Goal: Task Accomplishment & Management: Complete application form

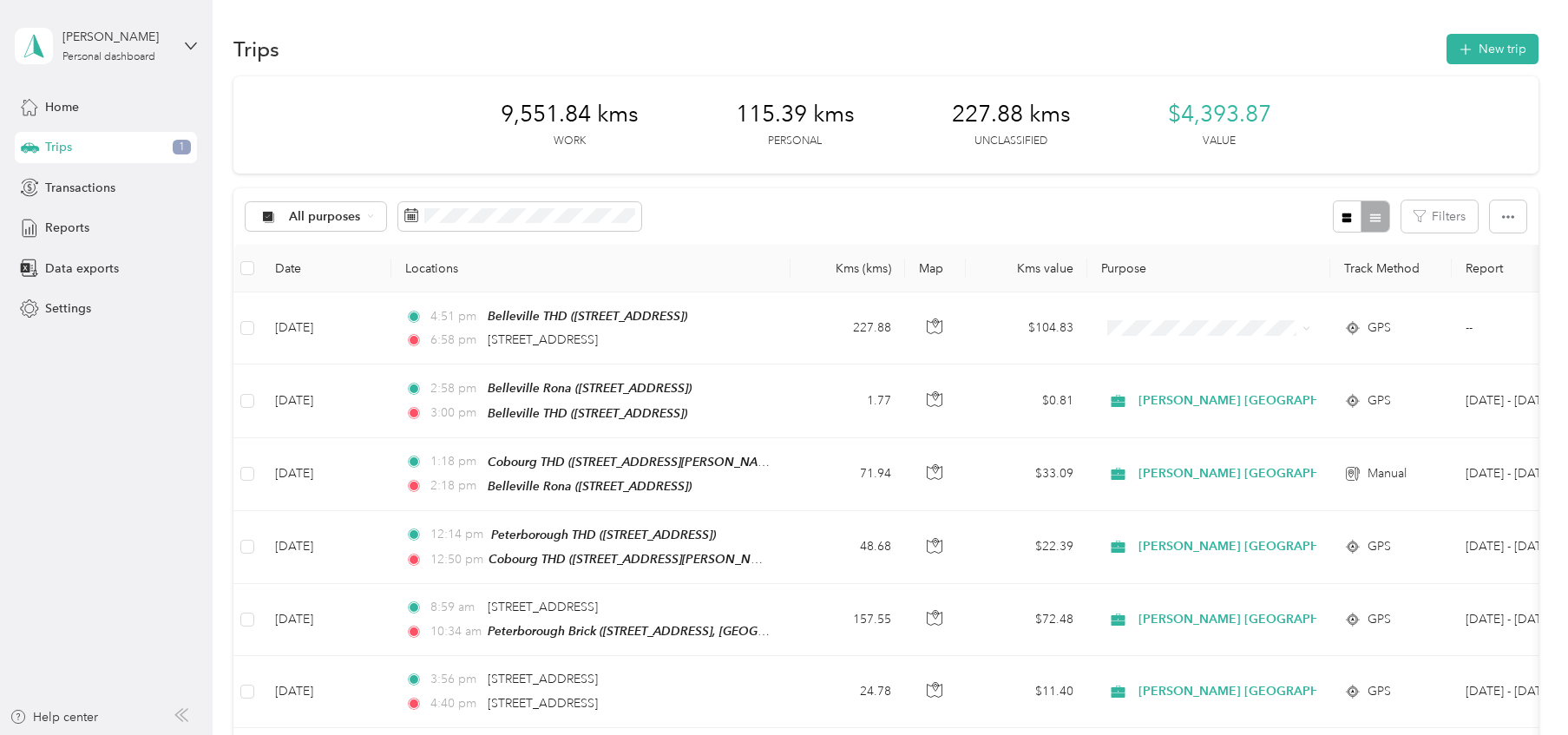
scroll to position [11, 0]
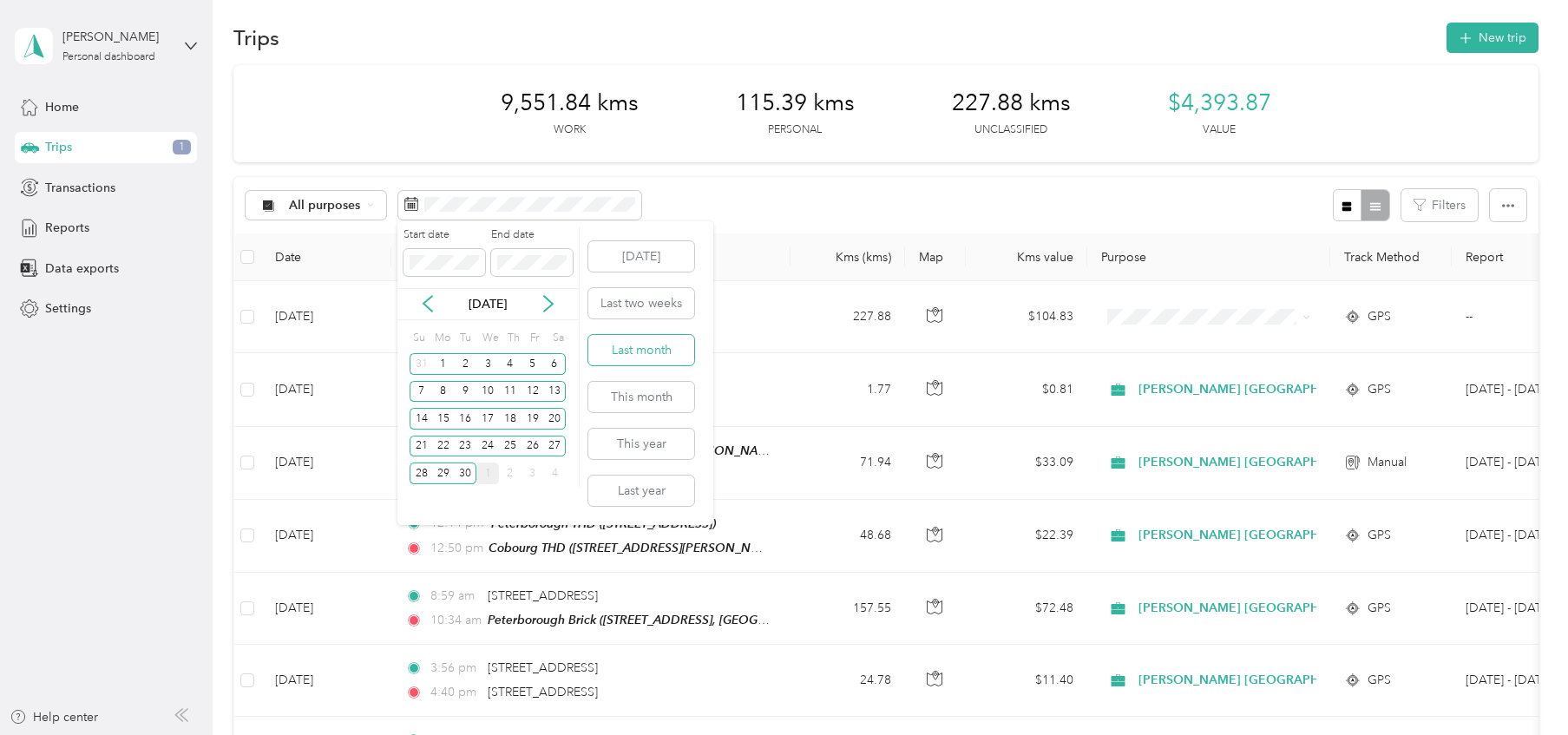
click at [630, 357] on button "Last month" at bounding box center [641, 350] width 106 height 30
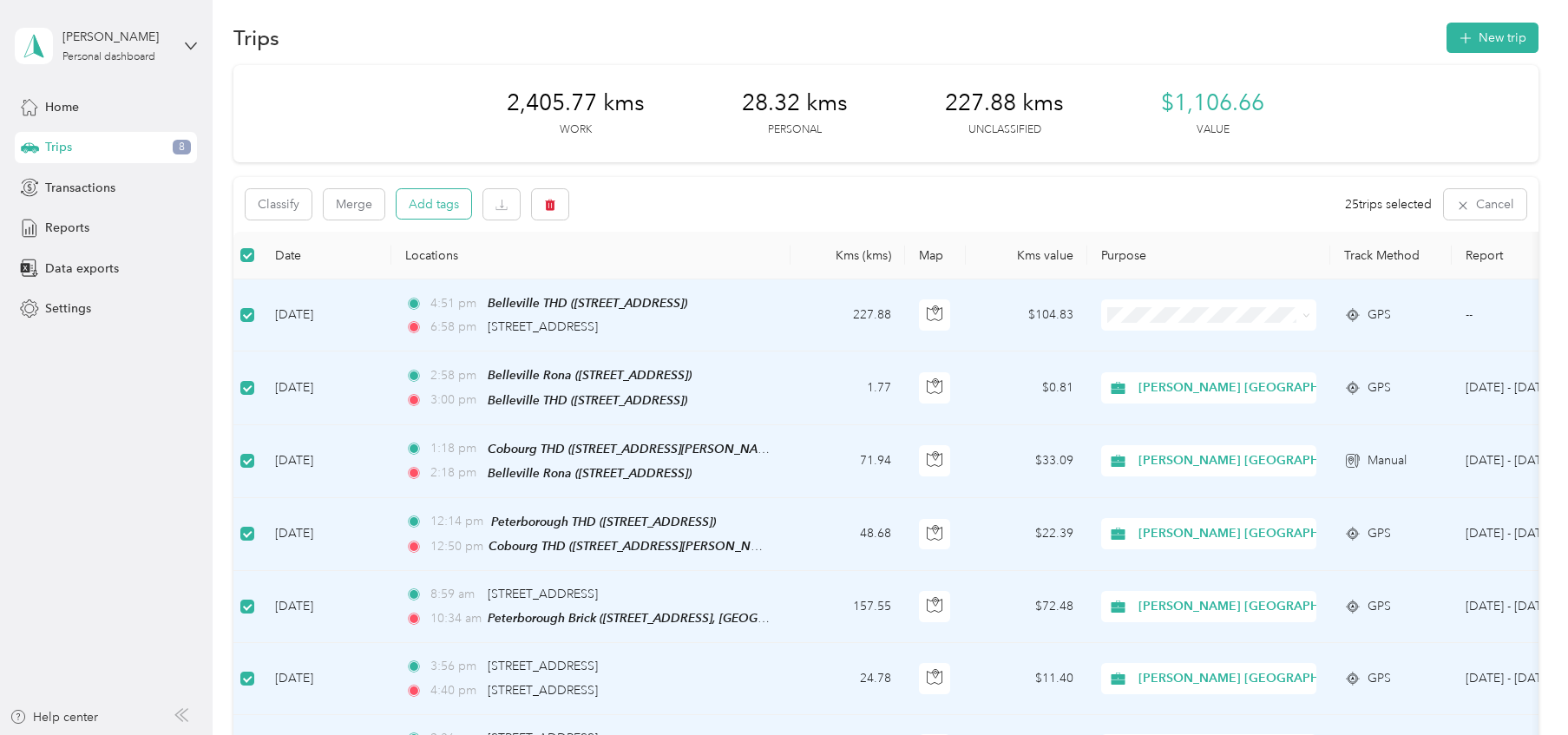
click at [449, 204] on button "Add tags" at bounding box center [434, 204] width 75 height 29
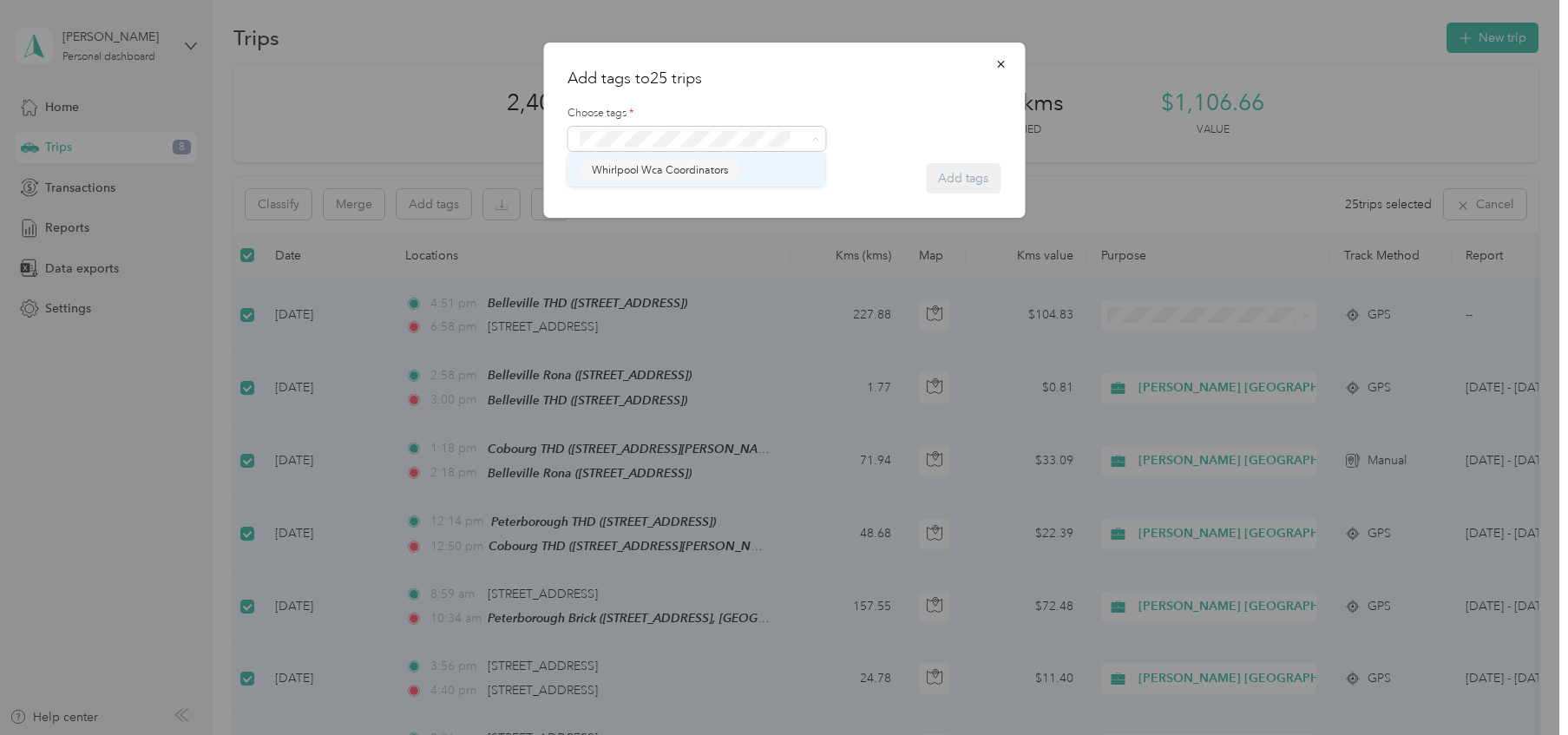
click at [702, 167] on span "Whirlpool Wca Coordinators" at bounding box center [659, 170] width 137 height 16
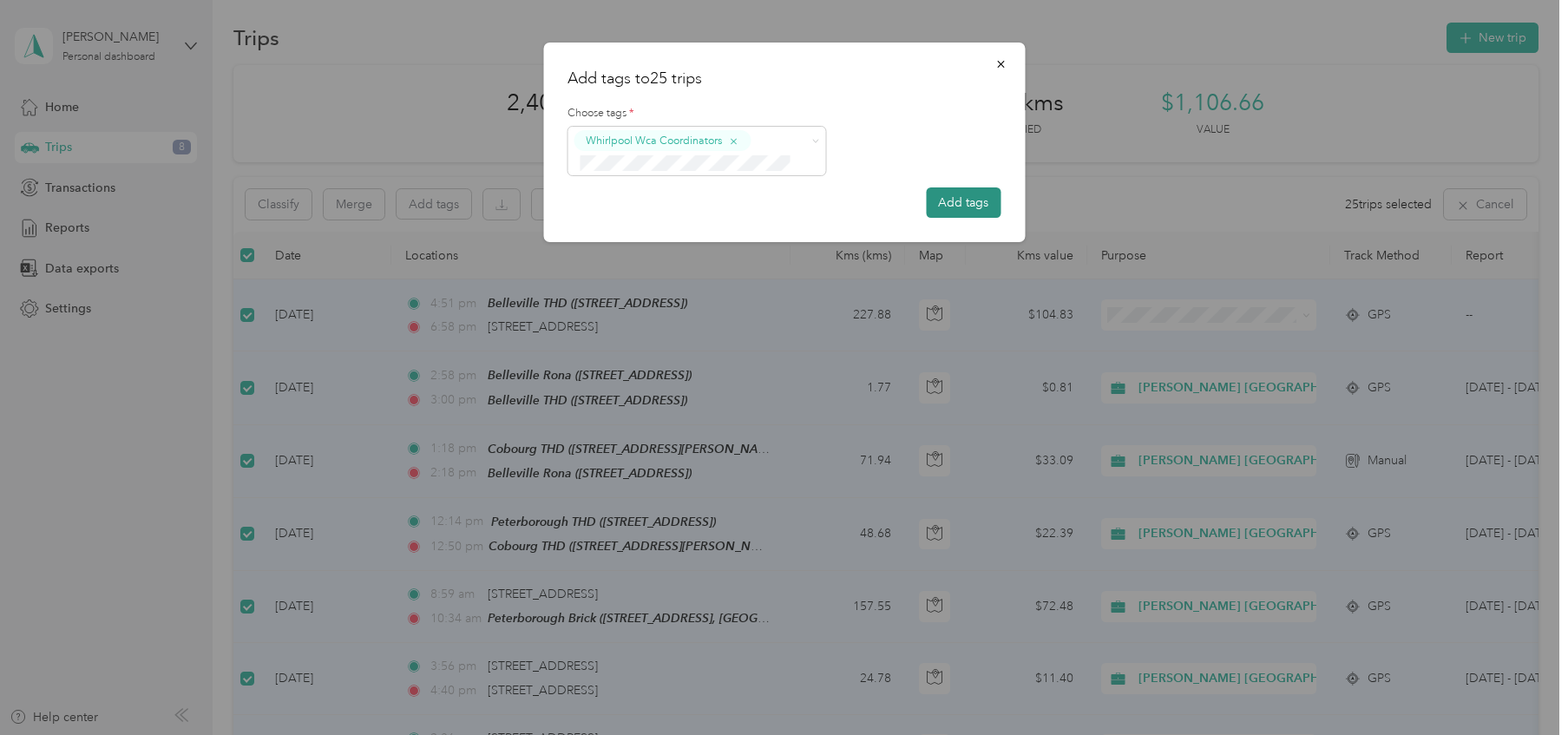
click at [976, 204] on button "Add tags" at bounding box center [962, 203] width 75 height 30
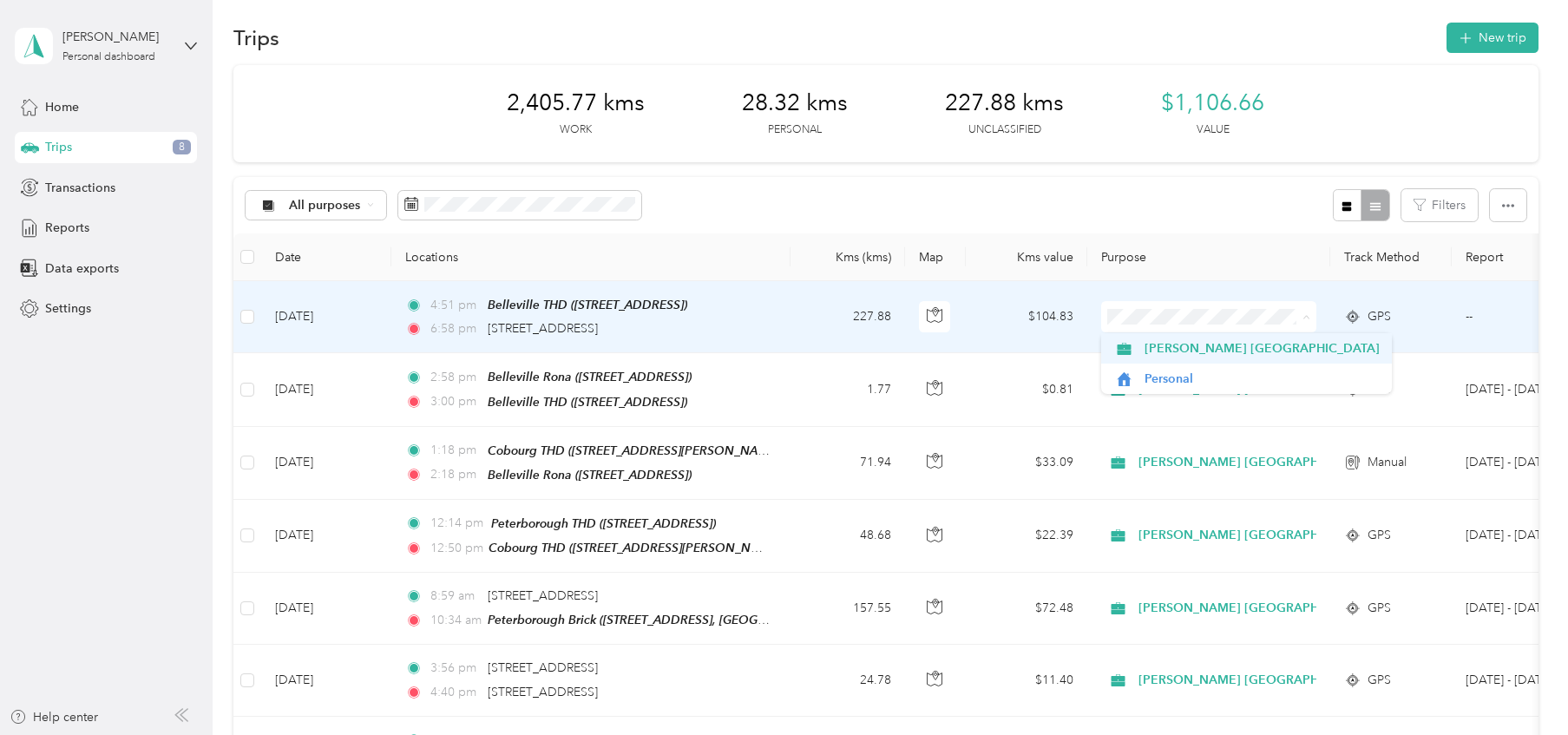
click at [1180, 353] on span "[PERSON_NAME] [GEOGRAPHIC_DATA]" at bounding box center [1261, 348] width 235 height 19
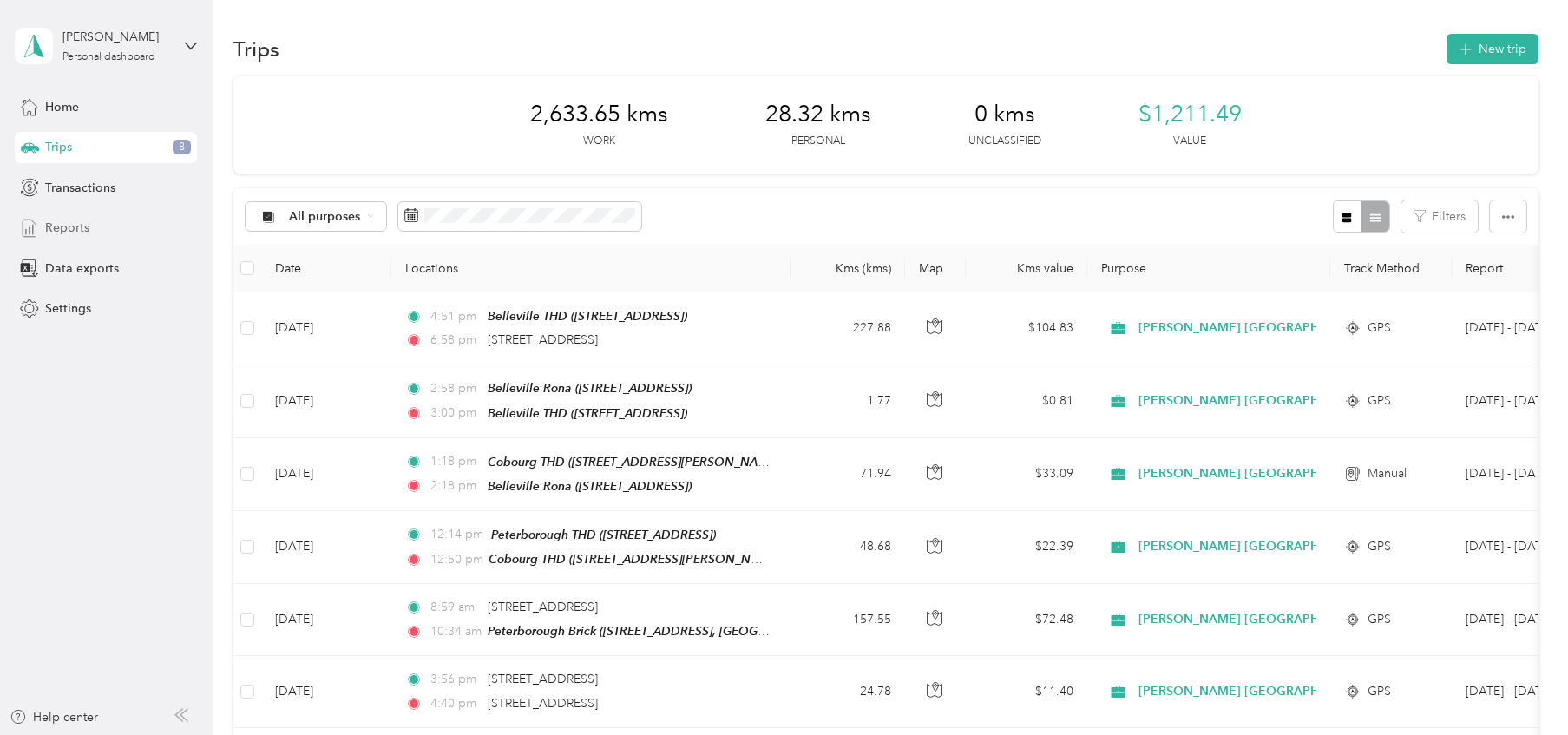
click at [66, 238] on div "Reports" at bounding box center [106, 227] width 182 height 31
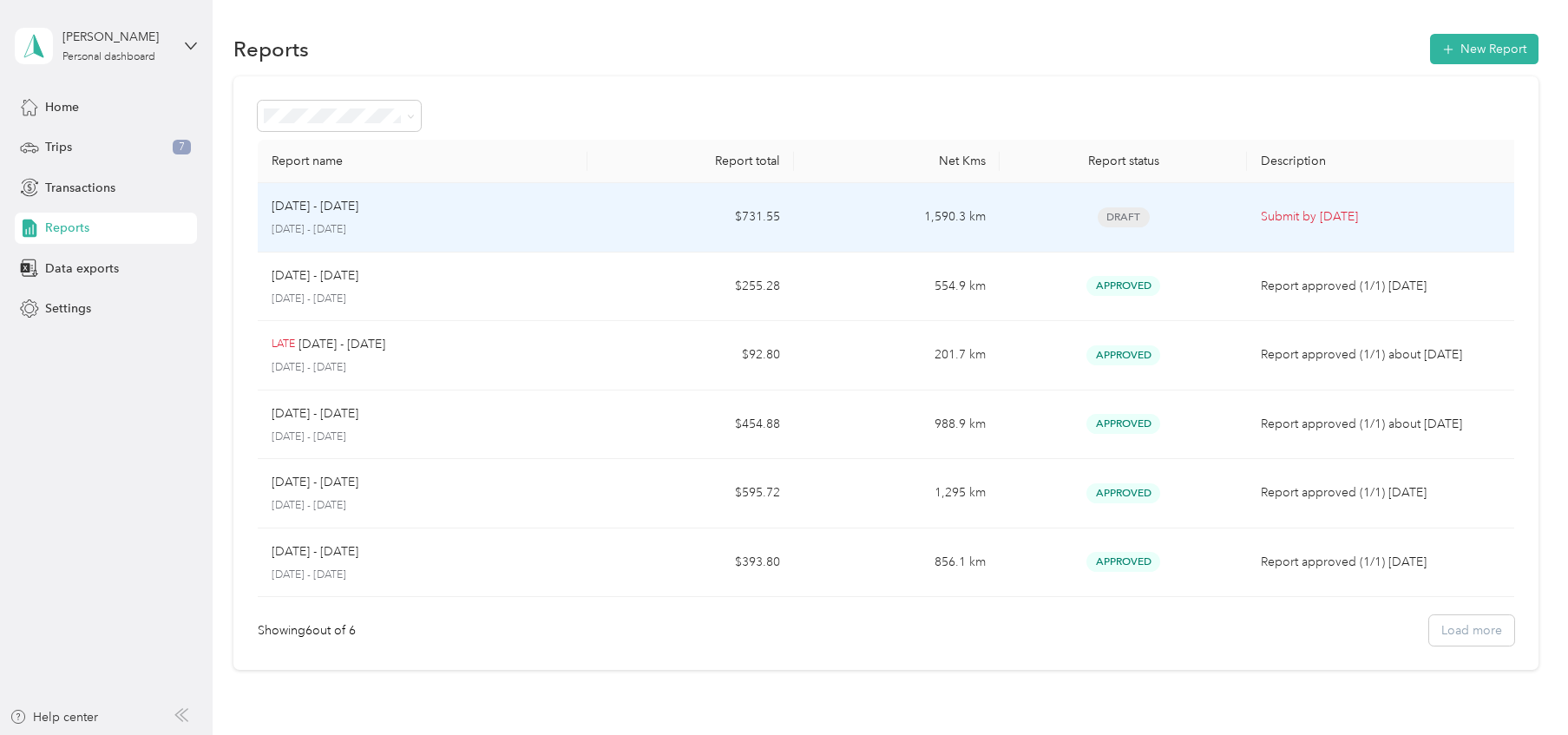
click at [1178, 231] on td "Draft" at bounding box center [1123, 218] width 248 height 70
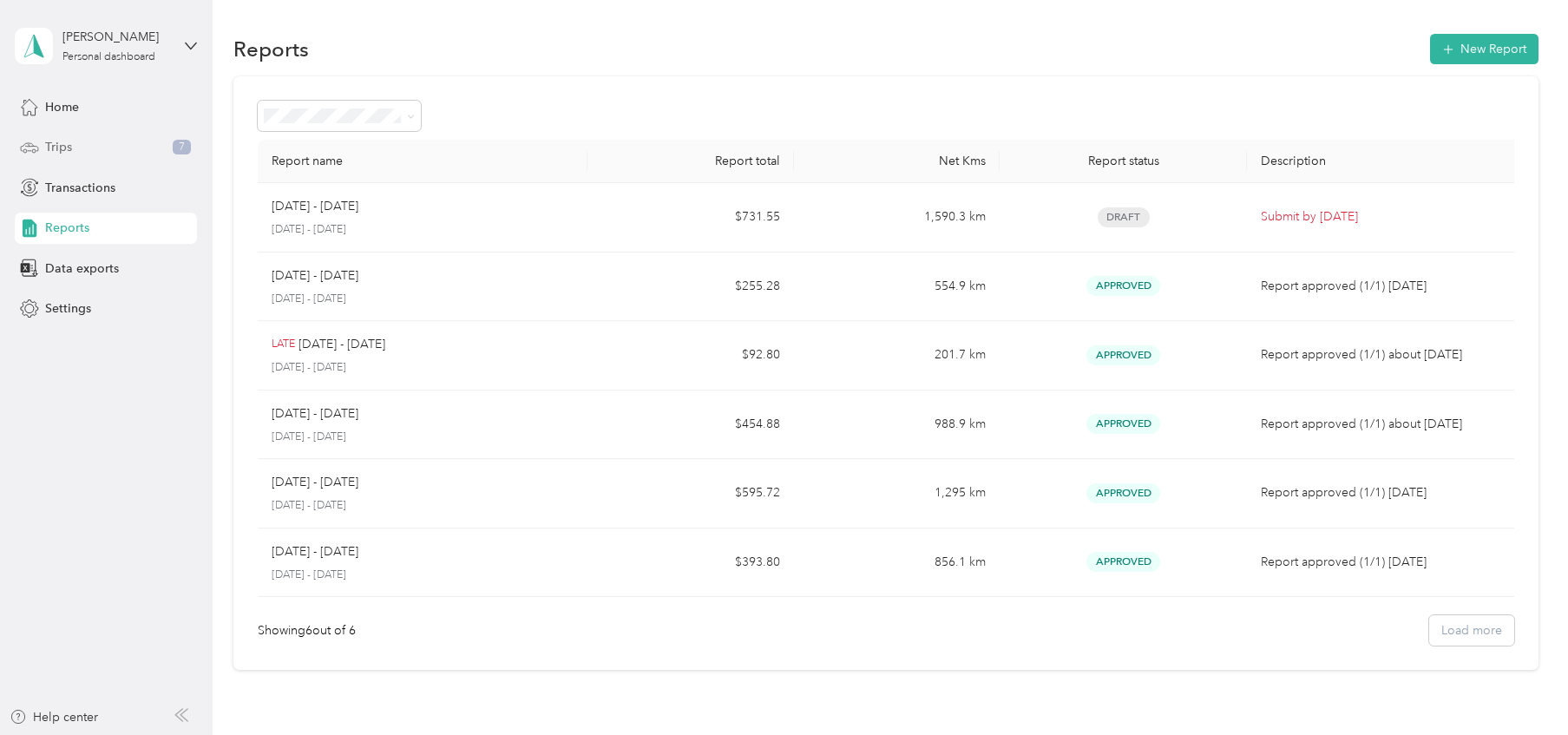
click at [64, 145] on span "Trips" at bounding box center [58, 146] width 27 height 19
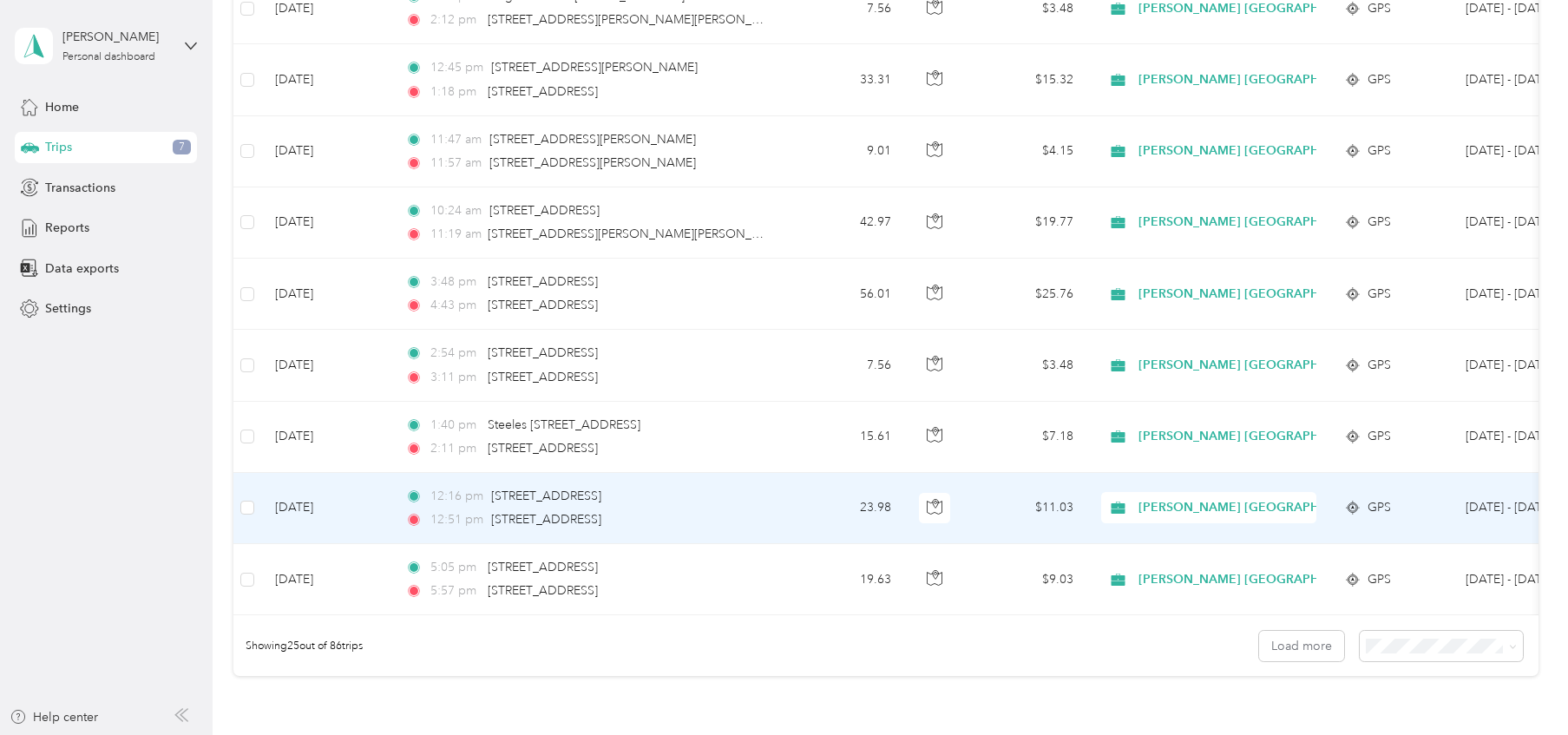
scroll to position [1639, 0]
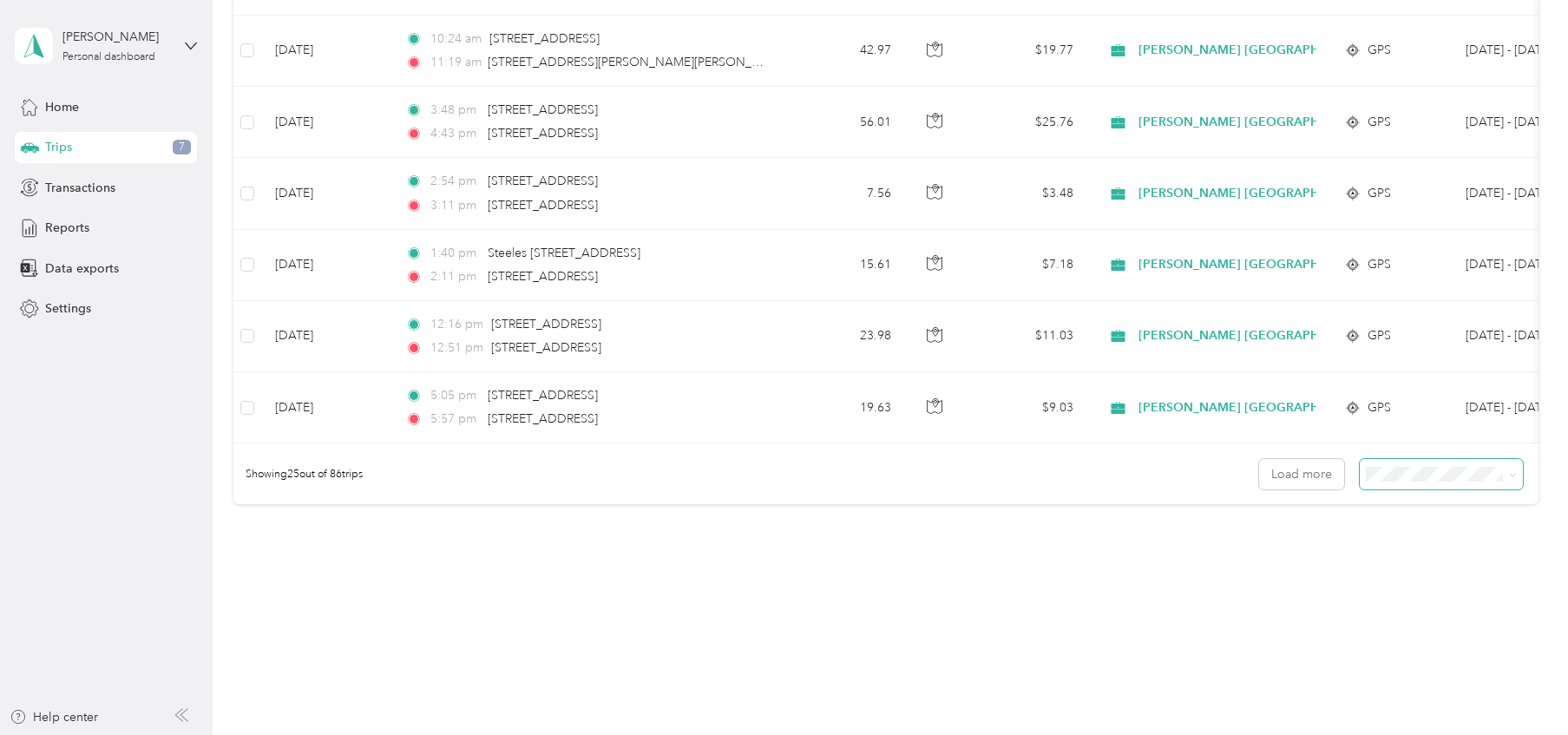
click at [1516, 469] on span at bounding box center [1512, 474] width 8 height 15
click at [1453, 565] on div "100 per load" at bounding box center [1449, 557] width 138 height 19
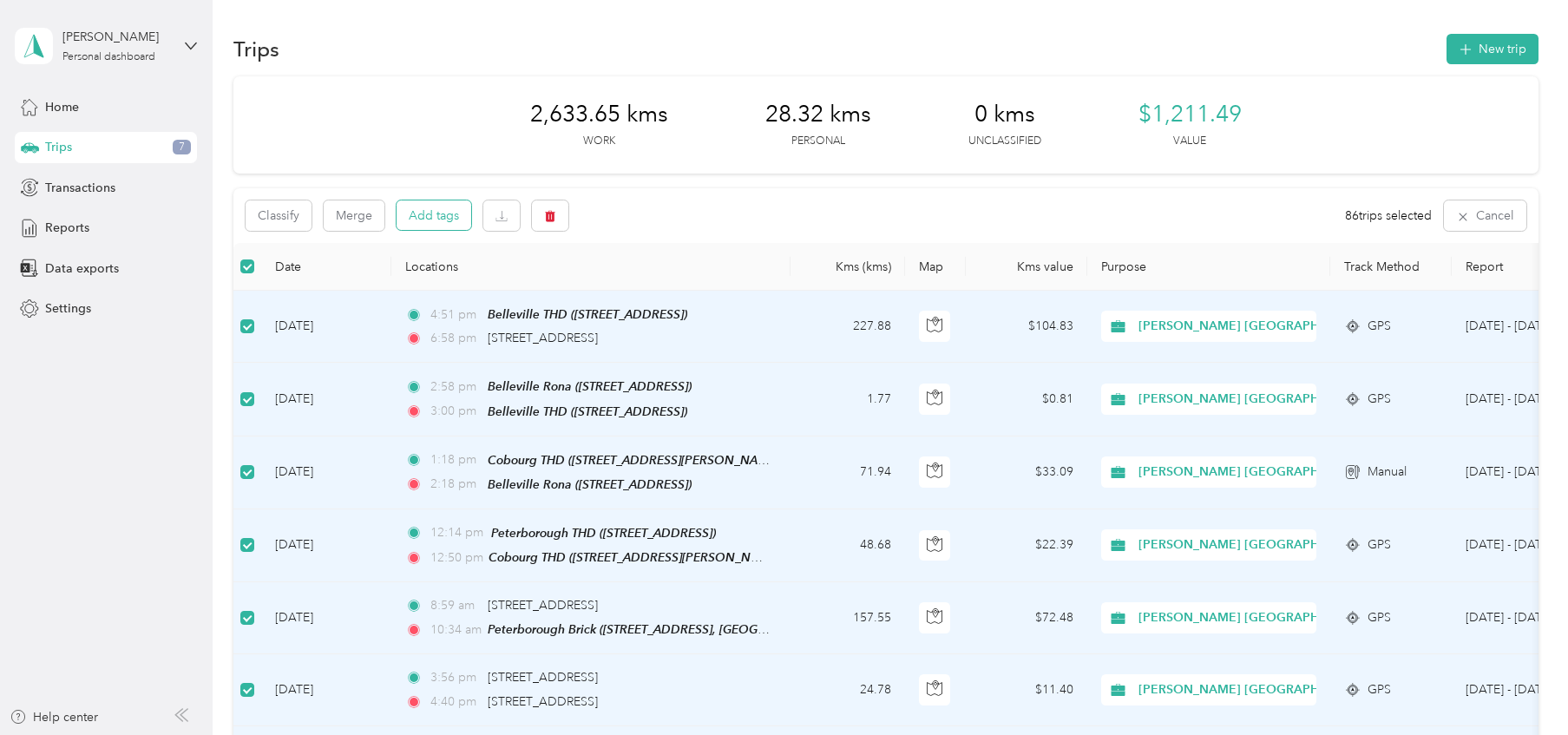
click at [447, 212] on button "Add tags" at bounding box center [434, 214] width 75 height 29
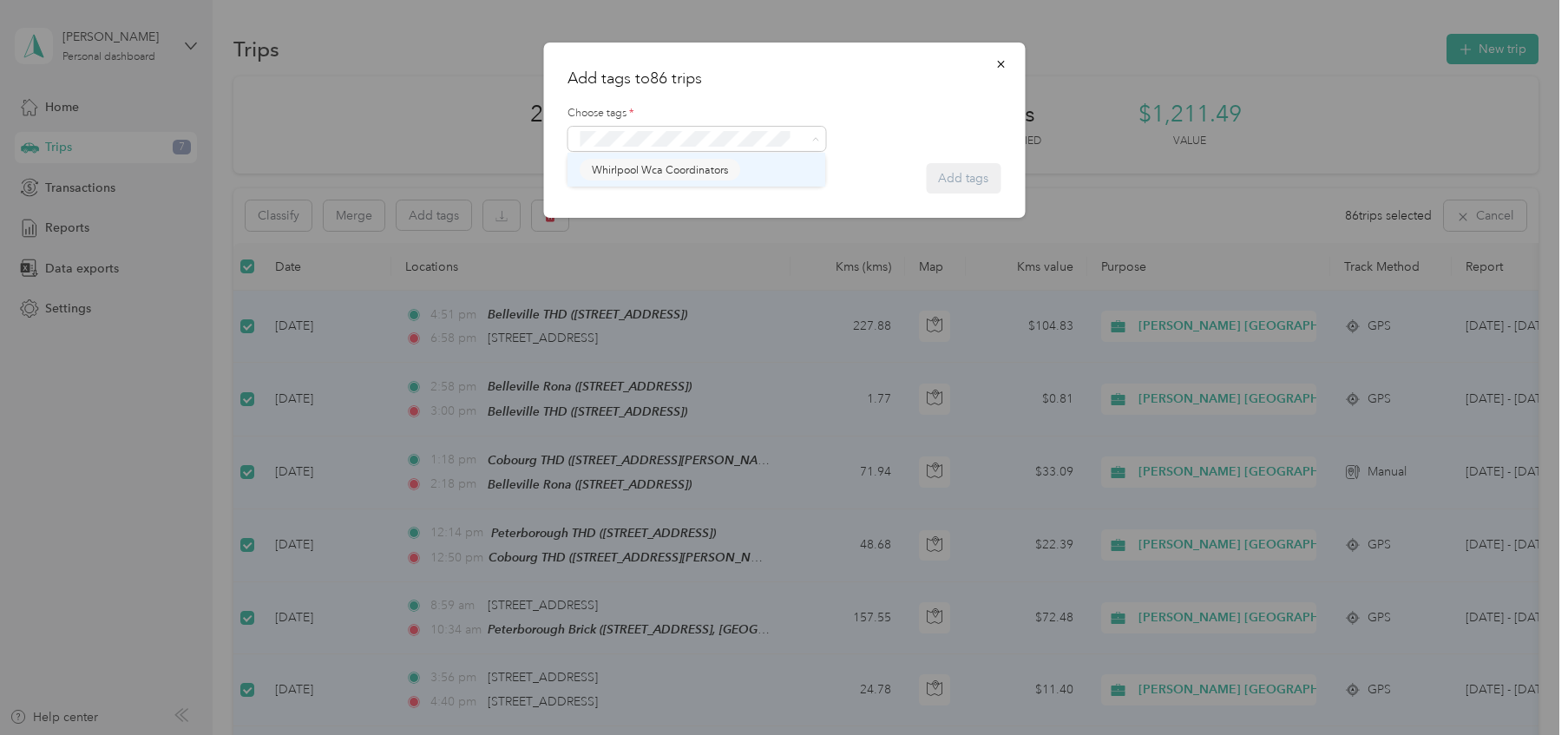
click at [650, 176] on span "Whirlpool Wca Coordinators" at bounding box center [659, 170] width 137 height 16
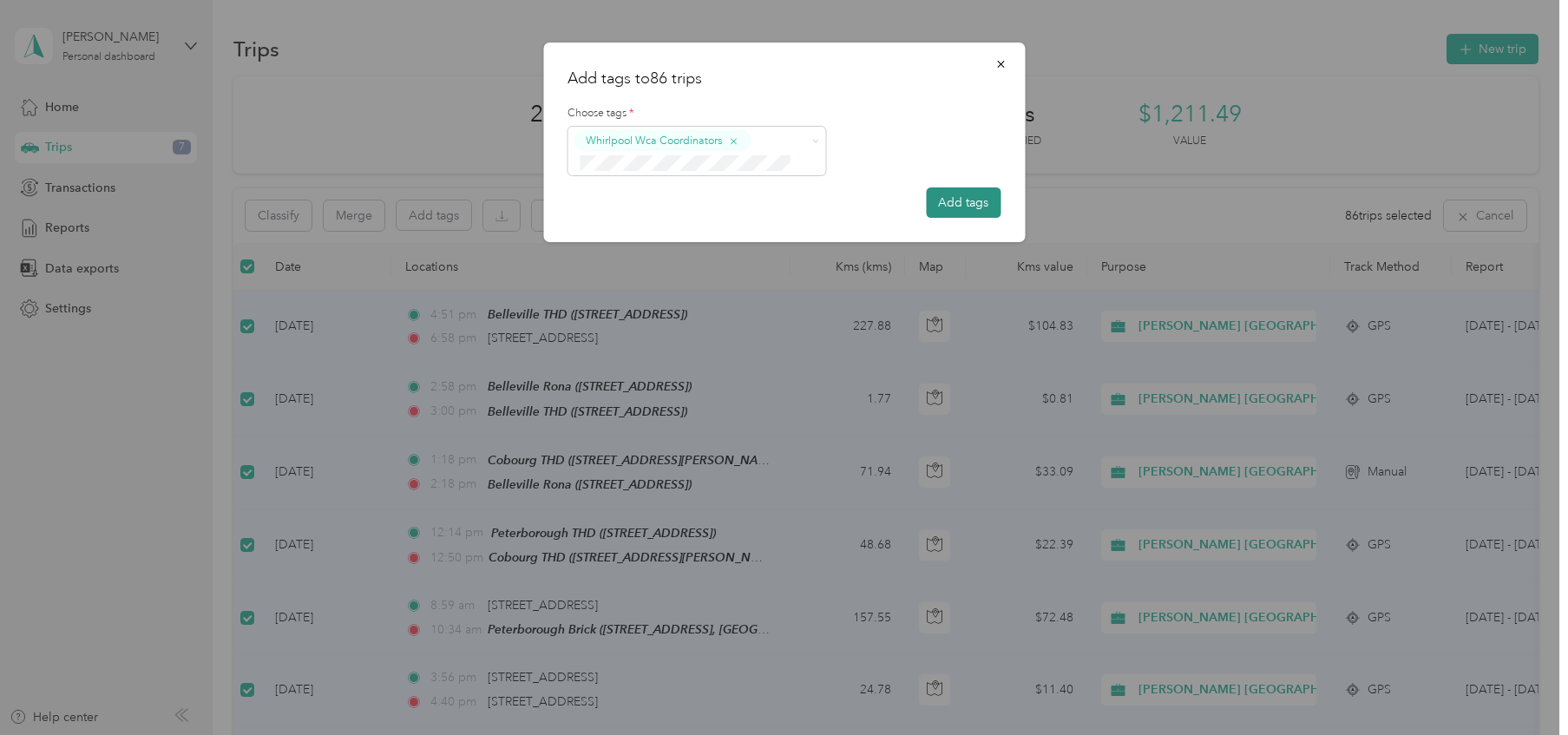
click at [973, 200] on button "Add tags" at bounding box center [962, 203] width 75 height 30
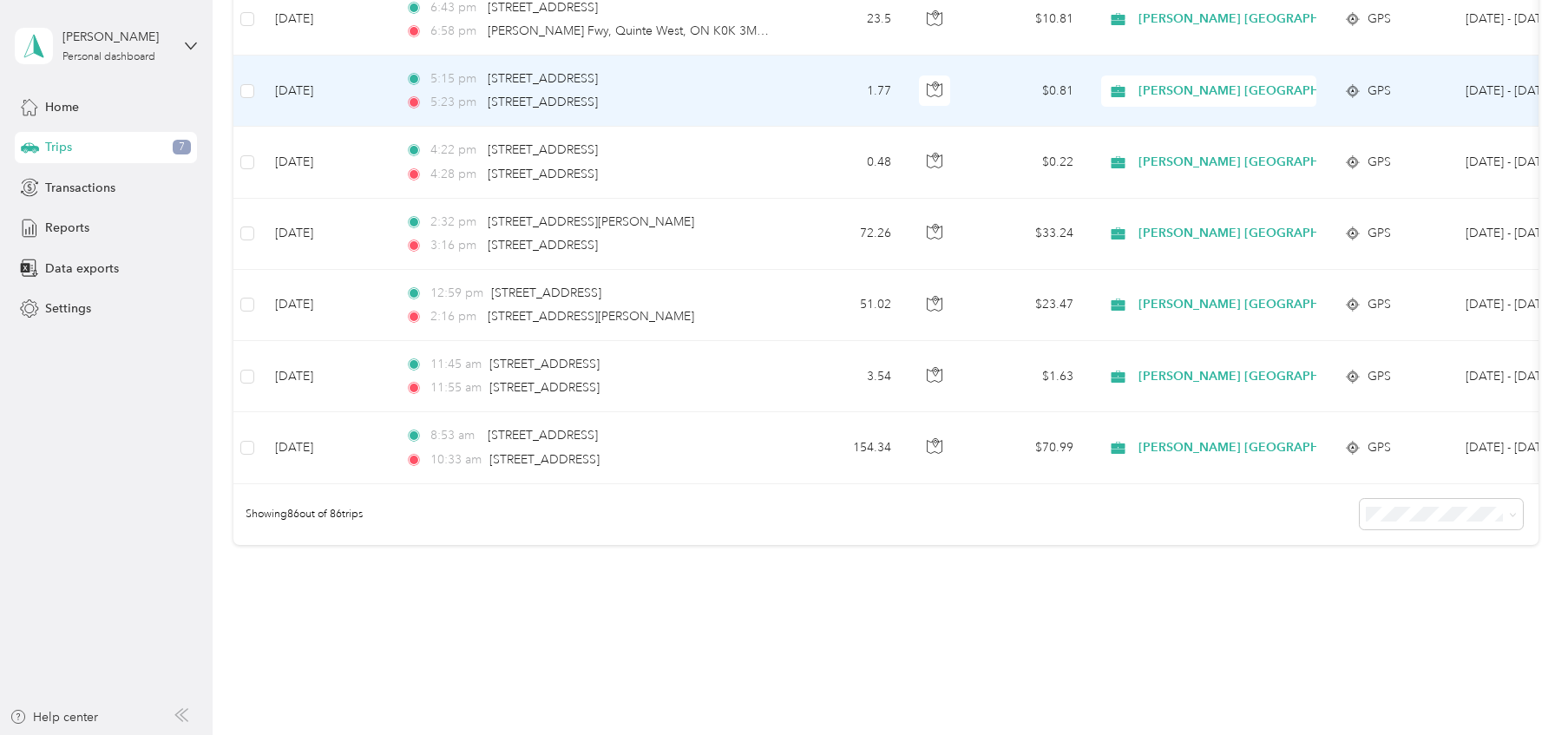
scroll to position [5988, 0]
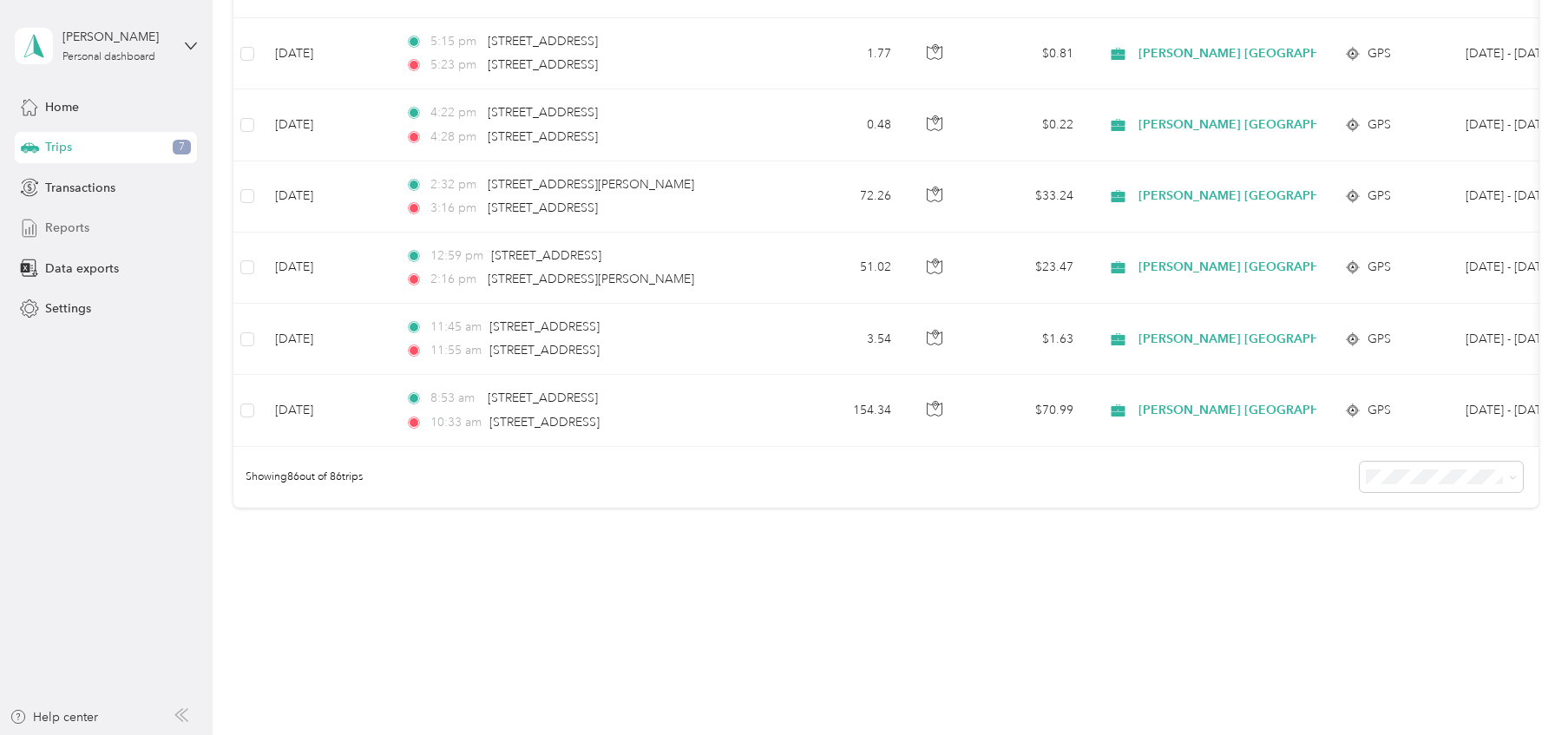
click at [67, 230] on span "Reports" at bounding box center [67, 227] width 44 height 19
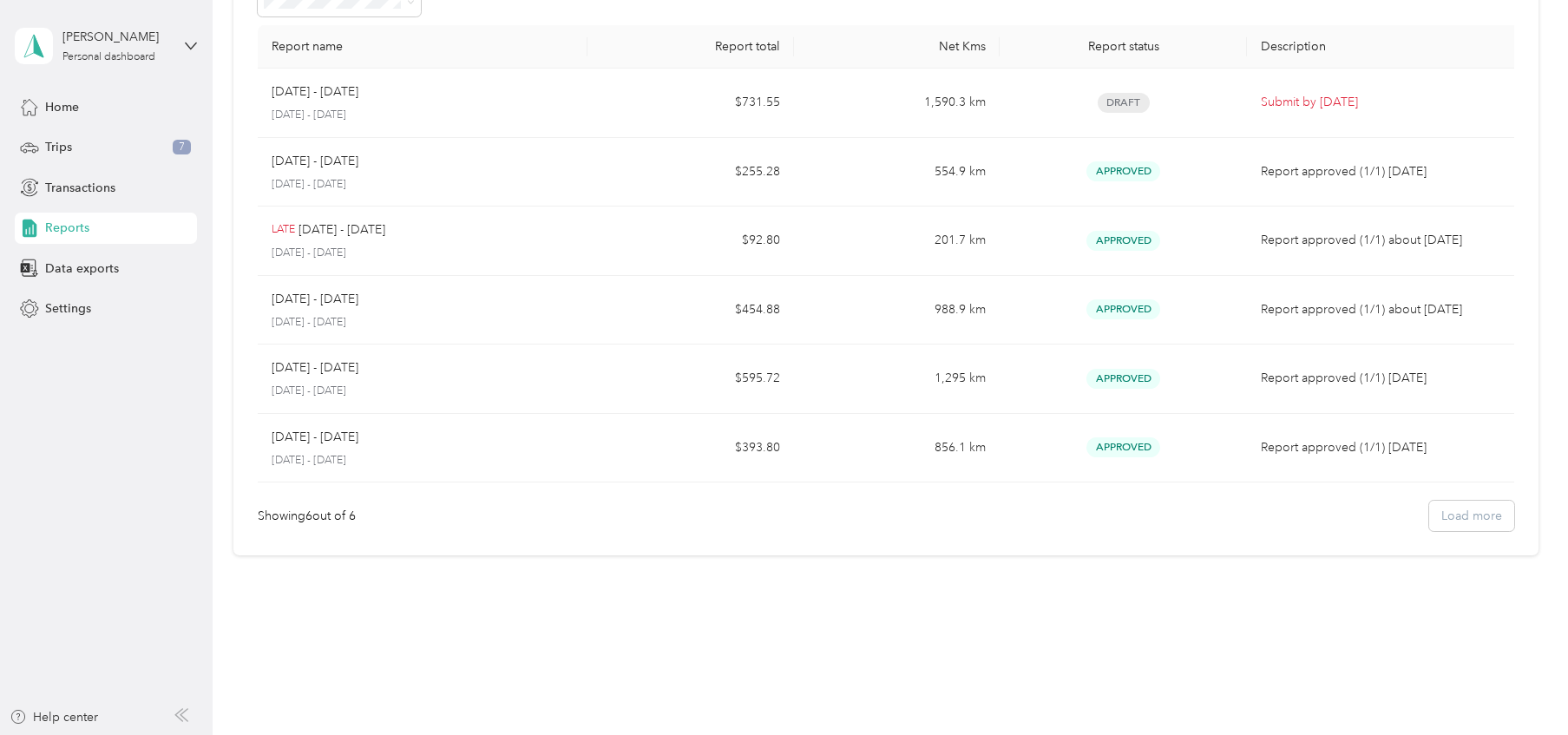
scroll to position [113, 0]
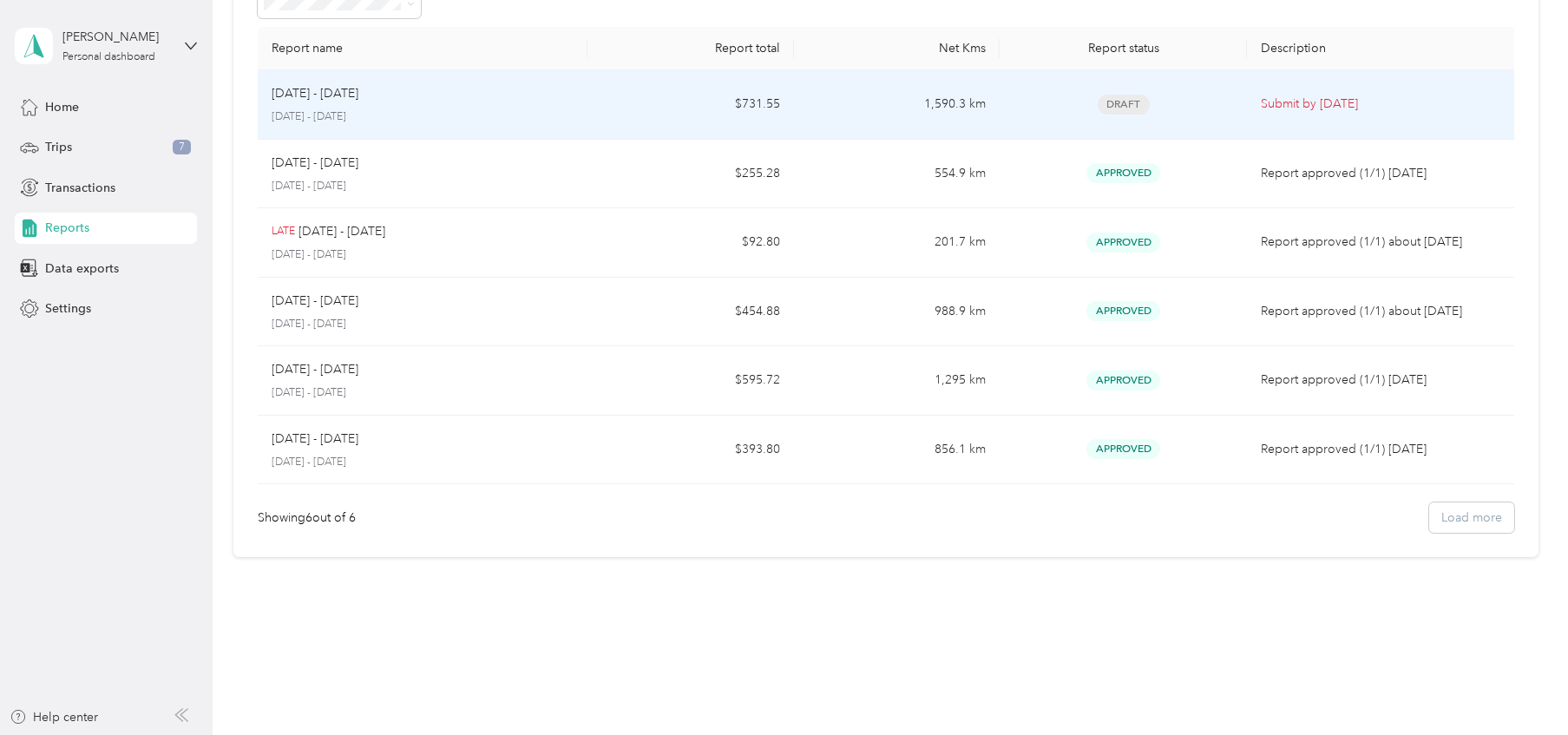
click at [466, 87] on div "[DATE] - [DATE]" at bounding box center [422, 93] width 302 height 19
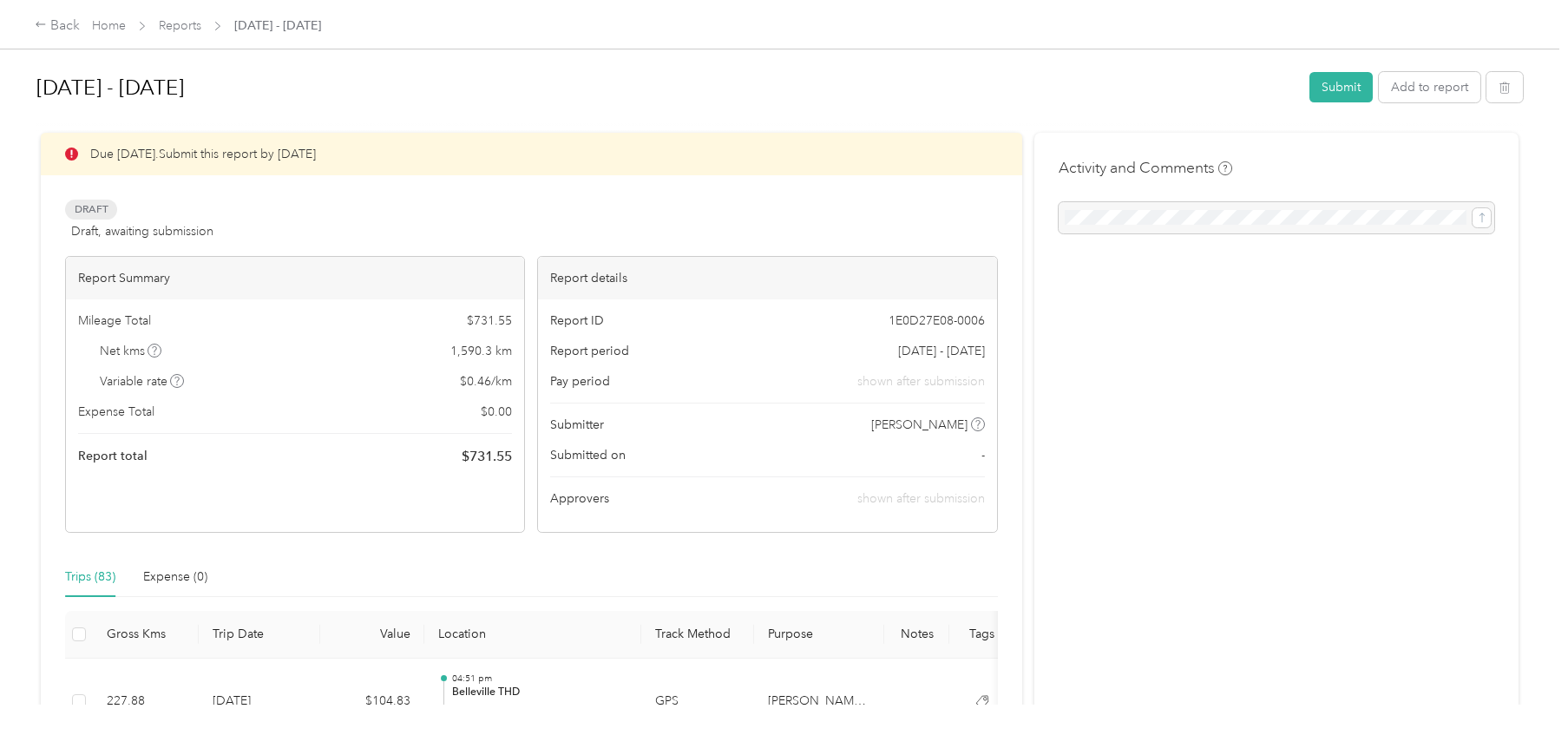
click at [1202, 215] on div at bounding box center [1276, 217] width 435 height 31
click at [1126, 222] on div at bounding box center [1276, 217] width 435 height 31
click at [1353, 87] on button "Submit" at bounding box center [1341, 87] width 63 height 30
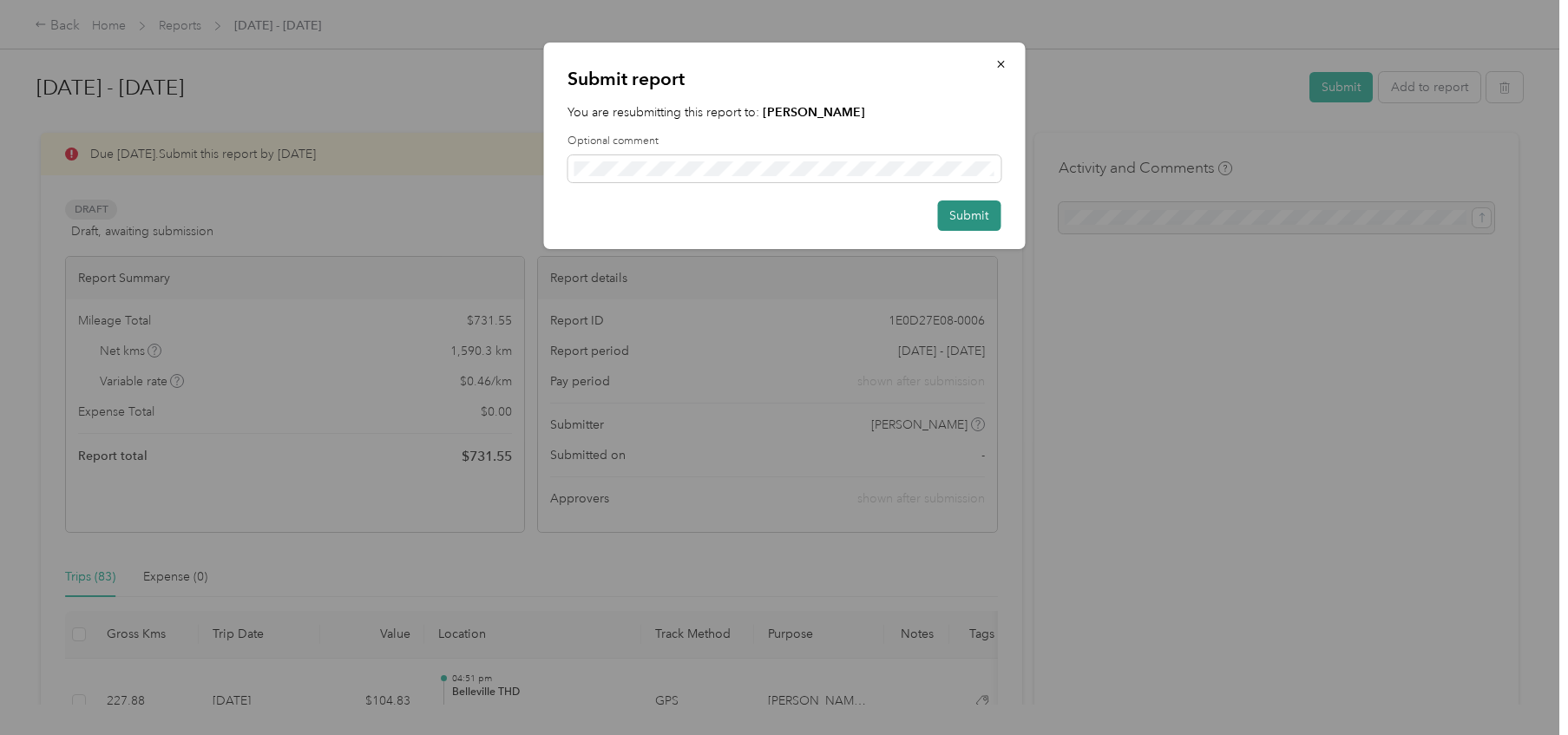
click at [979, 205] on button "Submit" at bounding box center [969, 215] width 63 height 30
